Goal: Check status: Check status

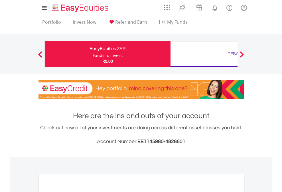
click at [93, 54] on div "Funds to invest:" at bounding box center [108, 56] width 30 height 6
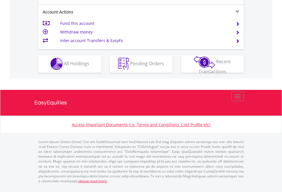
scroll to position [534, 0]
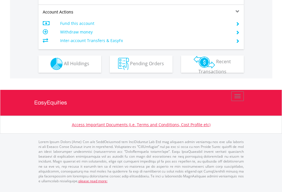
scroll to position [534, 0]
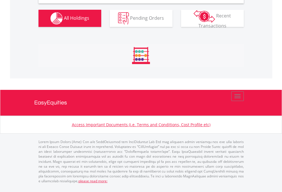
scroll to position [552, 0]
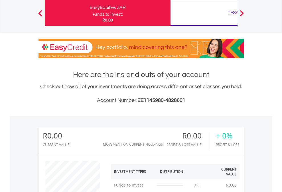
scroll to position [55, 90]
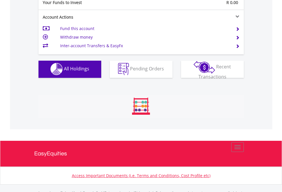
scroll to position [565, 0]
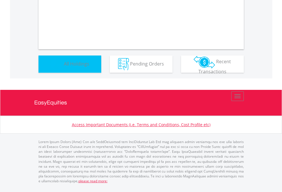
click at [64, 67] on span "All Holdings" at bounding box center [76, 63] width 25 height 6
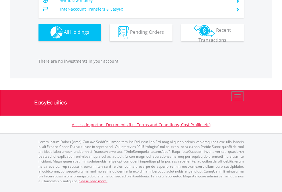
scroll to position [55, 90]
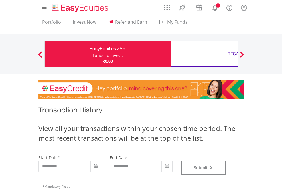
type input "**********"
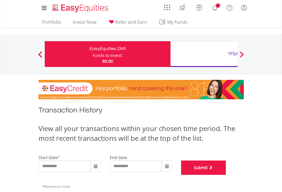
click at [226, 175] on button "Submit" at bounding box center [203, 167] width 45 height 14
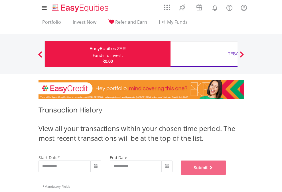
scroll to position [232, 0]
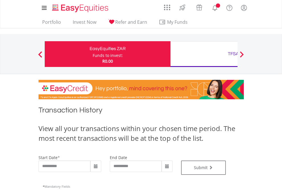
click at [204, 54] on div "TFSA" at bounding box center [233, 54] width 119 height 8
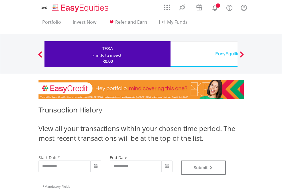
type input "**********"
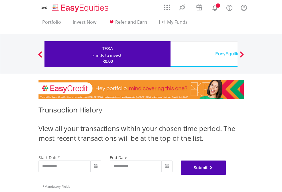
click at [226, 175] on button "Submit" at bounding box center [203, 167] width 45 height 14
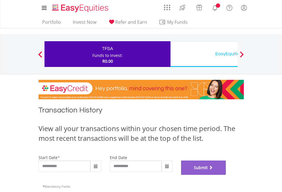
scroll to position [232, 0]
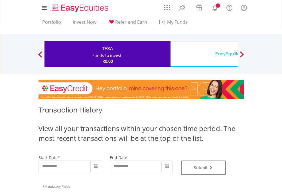
click at [204, 54] on div "EasyEquities USD" at bounding box center [233, 54] width 119 height 8
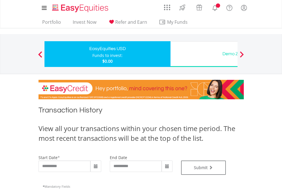
type input "**********"
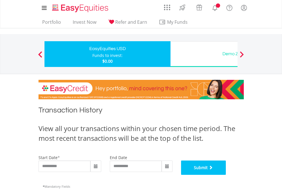
click at [226, 175] on button "Submit" at bounding box center [203, 167] width 45 height 14
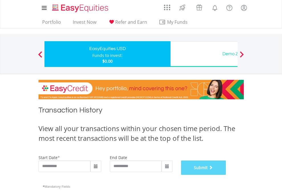
scroll to position [232, 0]
